Goal: Information Seeking & Learning: Learn about a topic

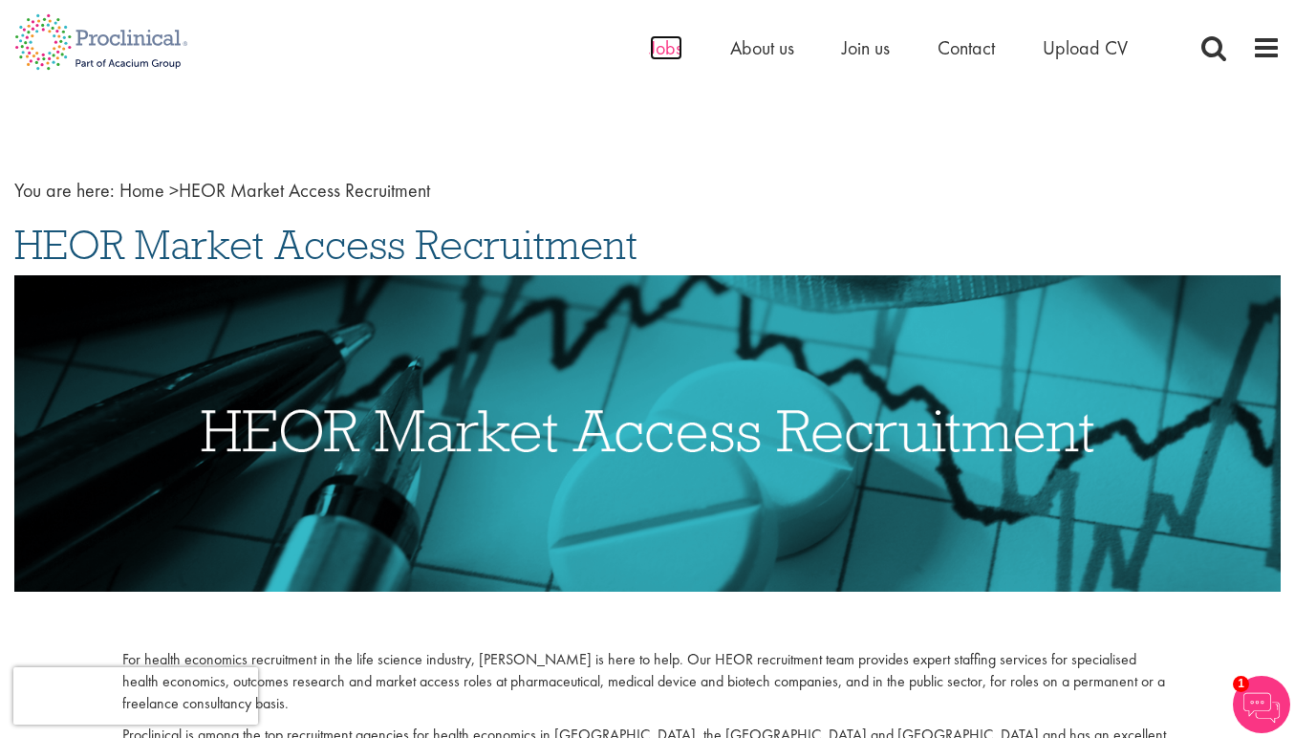
click at [670, 55] on span "Jobs" at bounding box center [666, 47] width 32 height 25
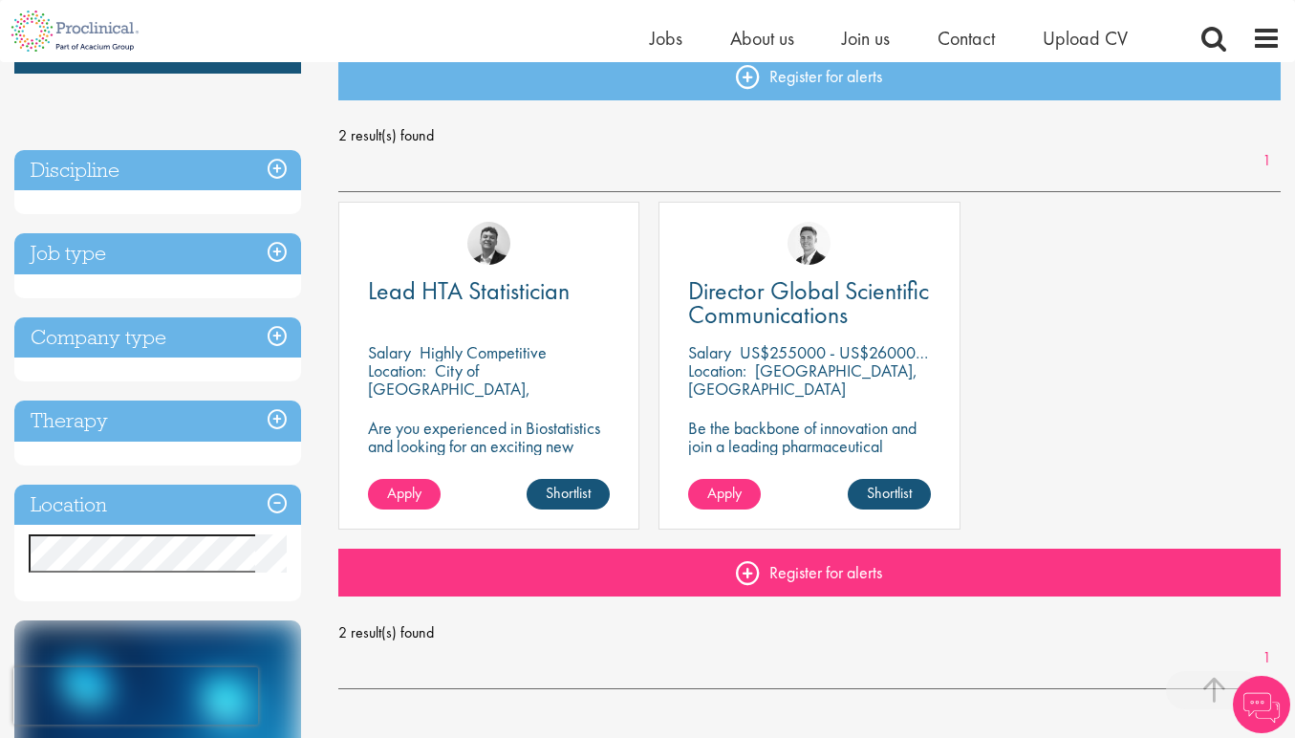
scroll to position [21, 0]
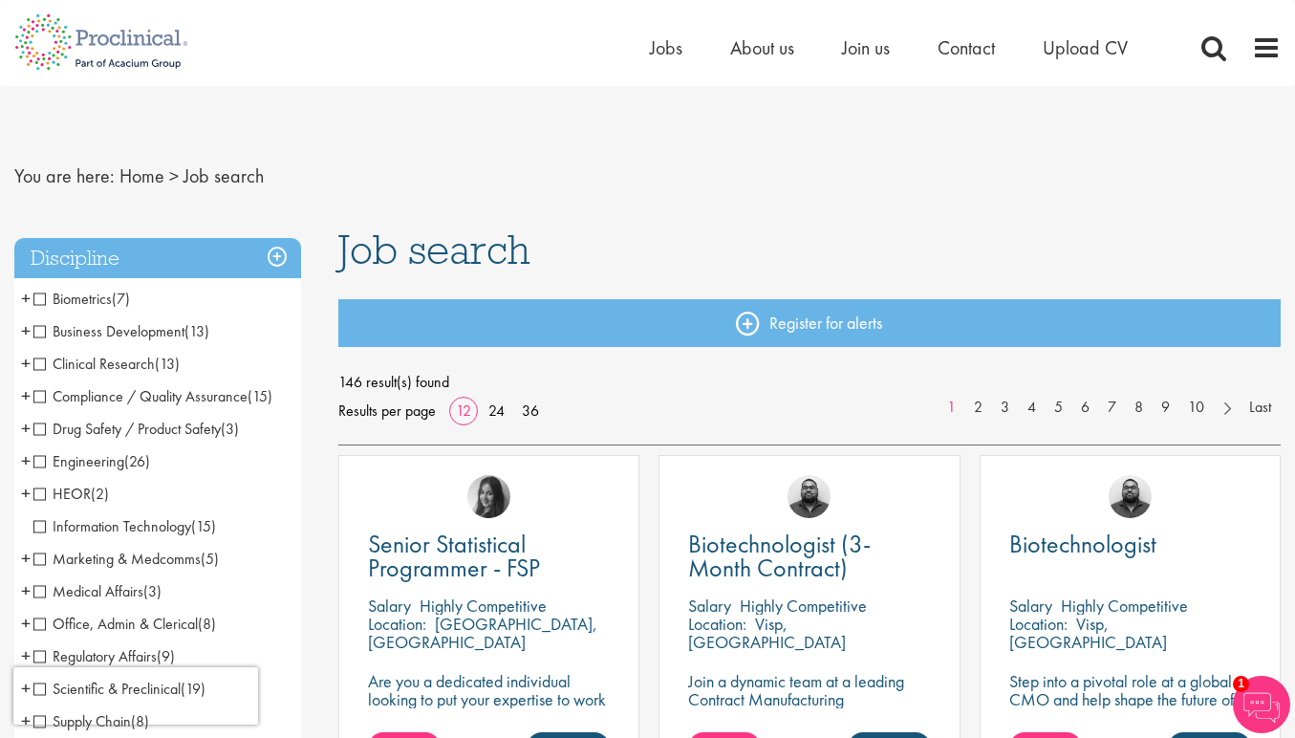
scroll to position [-8, 0]
